Goal: Task Accomplishment & Management: Use online tool/utility

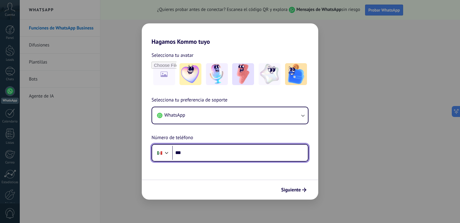
click at [208, 151] on input "***" at bounding box center [240, 153] width 136 height 14
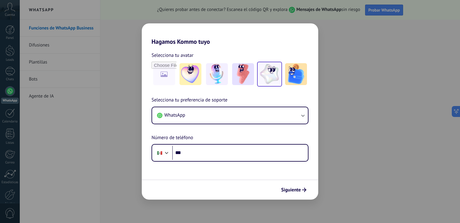
click at [276, 79] on img at bounding box center [270, 74] width 22 height 22
click at [294, 192] on span "Siguiente" at bounding box center [291, 190] width 20 height 4
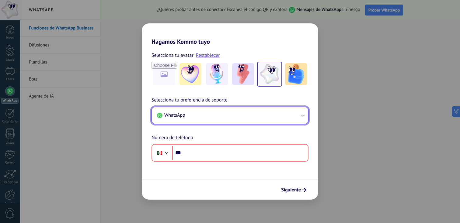
click at [179, 110] on button "WhatsApp" at bounding box center [230, 115] width 156 height 16
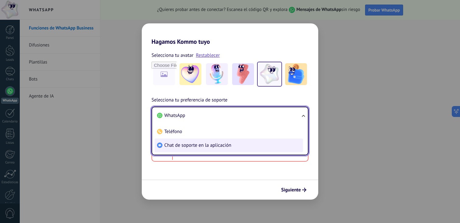
click at [190, 145] on span "Chat de soporte en la aplicación" at bounding box center [197, 145] width 67 height 6
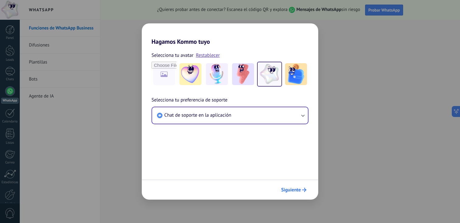
click at [293, 185] on button "Siguiente" at bounding box center [293, 190] width 31 height 10
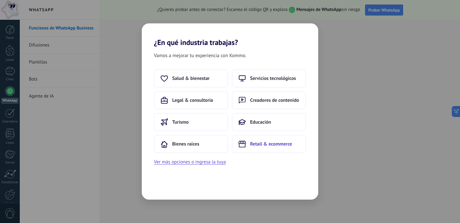
click at [245, 142] on icon at bounding box center [241, 144] width 7 height 7
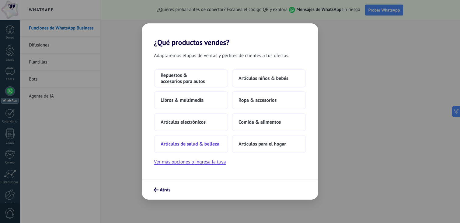
click at [212, 141] on span "Artículos de salud & belleza" at bounding box center [190, 144] width 59 height 6
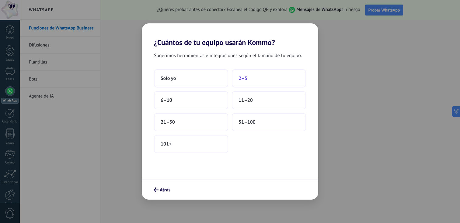
click at [252, 81] on button "2–5" at bounding box center [269, 78] width 74 height 18
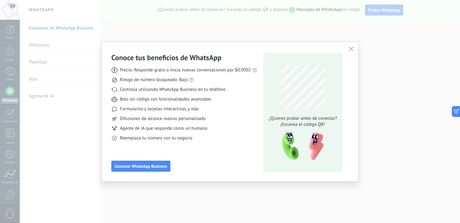
click at [351, 50] on icon "button" at bounding box center [351, 49] width 5 height 5
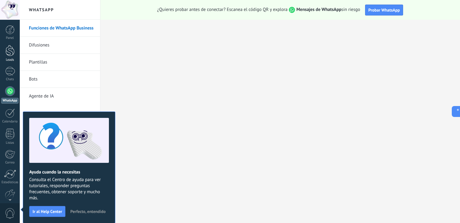
click at [13, 49] on div at bounding box center [9, 50] width 9 height 11
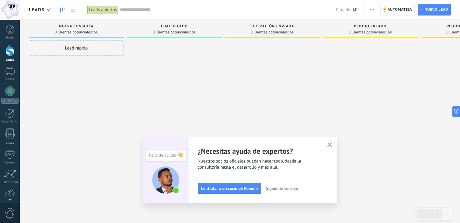
click at [331, 145] on icon "button" at bounding box center [329, 145] width 5 height 5
